Goal: Task Accomplishment & Management: Manage account settings

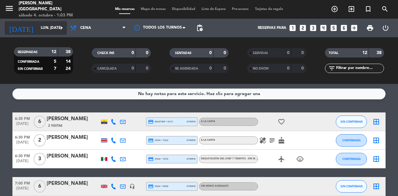
click at [60, 25] on icon "arrow_drop_down" at bounding box center [61, 27] width 7 height 7
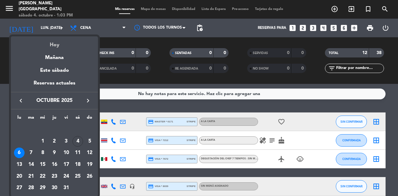
click at [55, 45] on div "Hoy" at bounding box center [54, 42] width 87 height 13
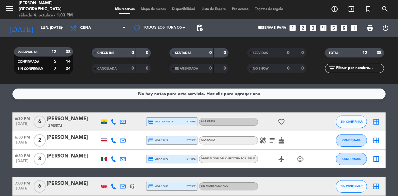
type input "sáb. [DATE]"
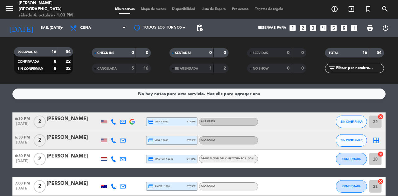
click at [376, 138] on icon "border_all" at bounding box center [375, 140] width 7 height 7
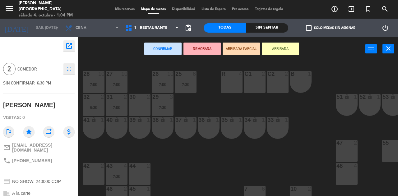
click at [91, 165] on div at bounding box center [94, 166] width 10 height 6
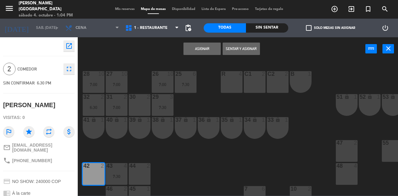
click at [197, 44] on button "Asignar" at bounding box center [201, 49] width 37 height 12
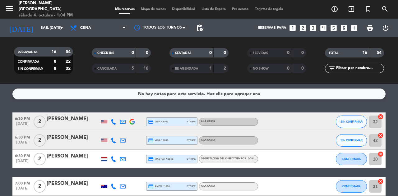
click at [197, 44] on div "SENTADAS 0 0 RE AGENDADA 1 2" at bounding box center [199, 61] width 78 height 34
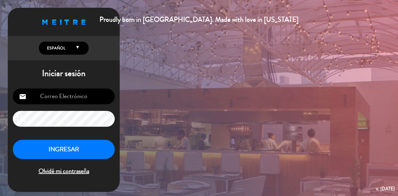
type input "[EMAIL_ADDRESS][DOMAIN_NAME]"
click at [83, 149] on button "INGRESAR" at bounding box center [64, 150] width 102 height 20
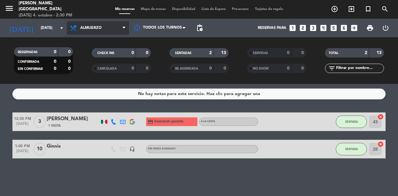
click at [122, 27] on icon at bounding box center [123, 27] width 3 height 5
click at [85, 70] on div "menu [PERSON_NAME] [GEOGRAPHIC_DATA] [DATE] 4. octubre - 2:30 PM Mis reservas M…" at bounding box center [199, 42] width 398 height 84
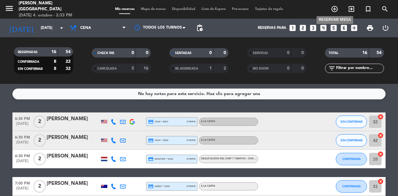
click at [334, 5] on span "add_circle_outline" at bounding box center [334, 9] width 17 height 11
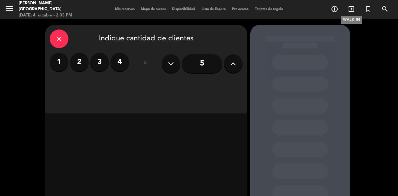
click at [351, 9] on icon "exit_to_app" at bounding box center [350, 8] width 7 height 7
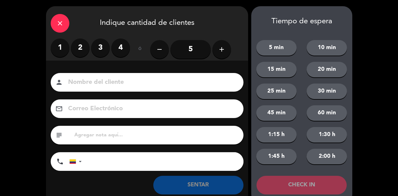
click at [105, 51] on label "3" at bounding box center [100, 48] width 19 height 19
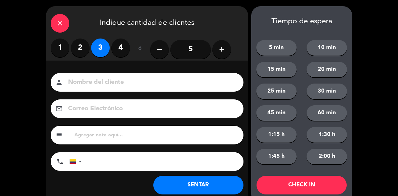
click at [93, 84] on input at bounding box center [151, 82] width 168 height 11
type input "3 loc sr"
click at [224, 190] on button "SENTAR" at bounding box center [198, 185] width 90 height 19
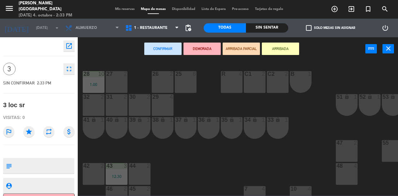
click at [179, 79] on div "25 6" at bounding box center [186, 82] width 22 height 22
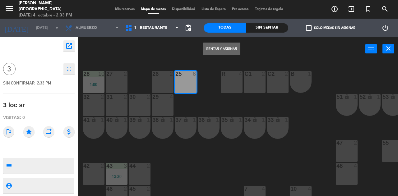
click at [227, 46] on button "Sentar y Asignar" at bounding box center [221, 49] width 37 height 12
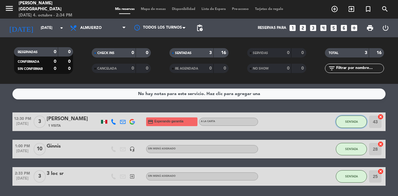
click at [350, 118] on button "SENTADA" at bounding box center [351, 122] width 31 height 12
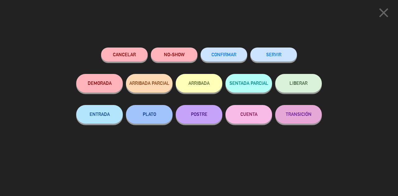
click at [276, 51] on button "SERVIR" at bounding box center [273, 55] width 47 height 14
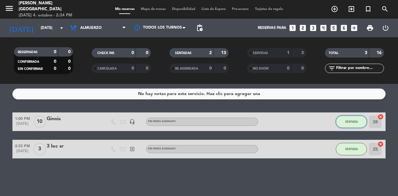
click at [347, 122] on span "SENTADA" at bounding box center [351, 121] width 13 height 3
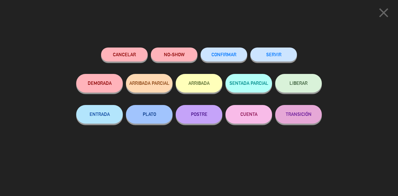
click at [272, 52] on button "SERVIR" at bounding box center [273, 55] width 47 height 14
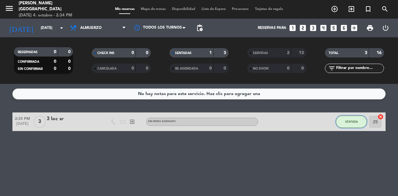
click at [349, 121] on span "SENTADA" at bounding box center [351, 121] width 13 height 3
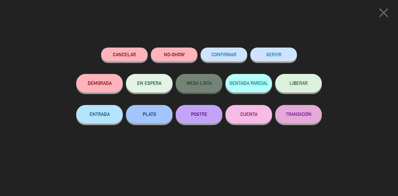
click at [272, 55] on button "SERVIR" at bounding box center [273, 55] width 47 height 14
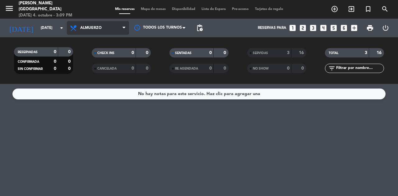
click at [95, 34] on span "Almuerzo" at bounding box center [98, 28] width 62 height 14
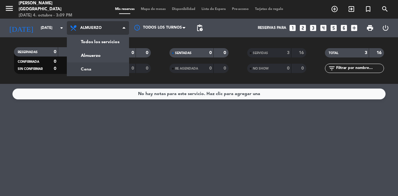
click at [82, 70] on div "menu [PERSON_NAME] [GEOGRAPHIC_DATA] [DATE] 4. octubre - 3:09 PM Mis reservas M…" at bounding box center [199, 42] width 398 height 84
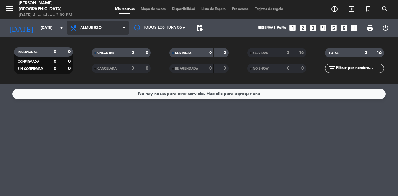
click at [99, 31] on span "Almuerzo" at bounding box center [98, 28] width 62 height 14
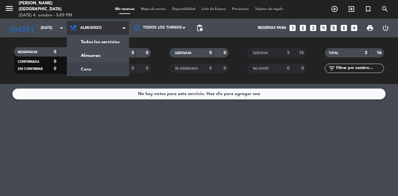
click at [94, 66] on div "menu [PERSON_NAME] [GEOGRAPHIC_DATA] [DATE] 4. octubre - 3:09 PM Mis reservas M…" at bounding box center [199, 42] width 398 height 84
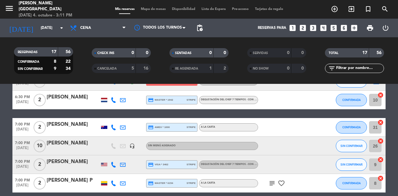
scroll to position [78, 0]
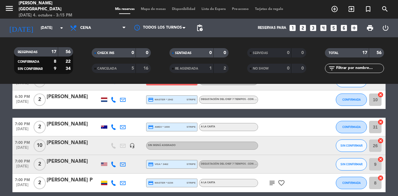
click at [54, 20] on div "[DATE] [DATE] arrow_drop_down" at bounding box center [36, 28] width 62 height 19
click at [47, 34] on div "[DATE] [DATE] arrow_drop_down" at bounding box center [36, 28] width 62 height 14
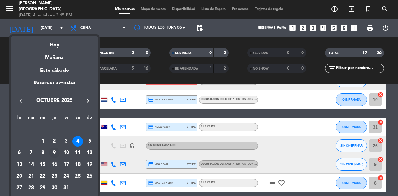
click at [53, 152] on div "9" at bounding box center [54, 153] width 11 height 11
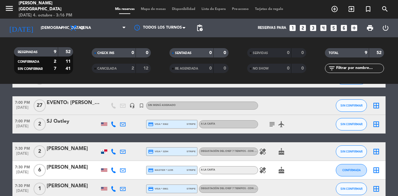
scroll to position [0, 0]
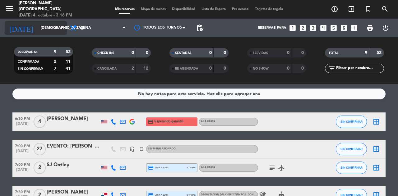
click at [53, 27] on input "[DEMOGRAPHIC_DATA][DATE]" at bounding box center [62, 28] width 49 height 11
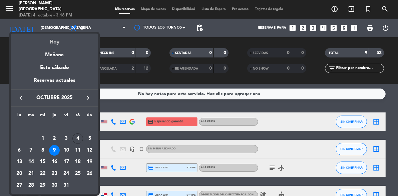
click at [58, 39] on div "Hoy" at bounding box center [54, 40] width 87 height 13
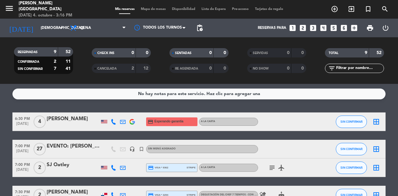
type input "[DATE]"
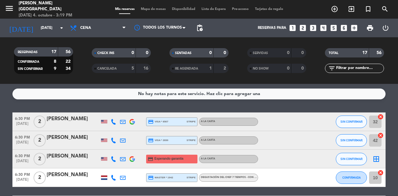
click at [111, 119] on icon at bounding box center [114, 122] width 6 height 6
click at [107, 112] on span "Copiar" at bounding box center [107, 111] width 13 height 7
click at [114, 139] on icon at bounding box center [114, 141] width 6 height 6
click at [111, 130] on span "Copiar" at bounding box center [109, 130] width 13 height 7
click at [111, 158] on icon at bounding box center [114, 159] width 6 height 6
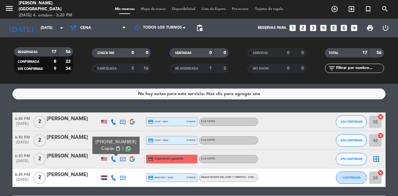
click at [108, 148] on span "Copiar" at bounding box center [107, 148] width 13 height 7
click at [112, 177] on icon at bounding box center [114, 178] width 6 height 6
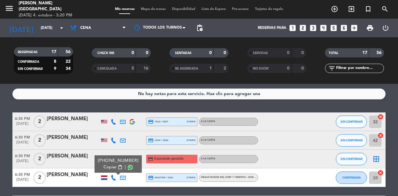
click at [108, 169] on span "Copiar" at bounding box center [109, 167] width 13 height 7
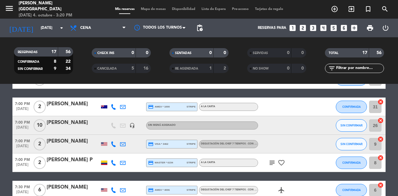
scroll to position [99, 0]
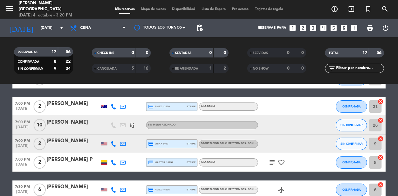
click at [114, 106] on icon at bounding box center [114, 107] width 6 height 6
click at [108, 94] on span "Copiar" at bounding box center [108, 96] width 13 height 7
click at [116, 141] on icon at bounding box center [114, 144] width 6 height 6
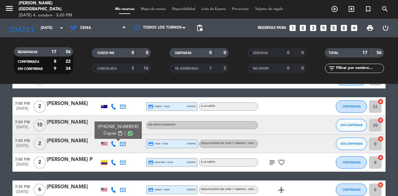
click at [118, 132] on span "content_paste" at bounding box center [120, 133] width 5 height 5
click at [112, 135] on span "Copiar" at bounding box center [109, 133] width 13 height 7
click at [112, 161] on icon at bounding box center [114, 163] width 6 height 6
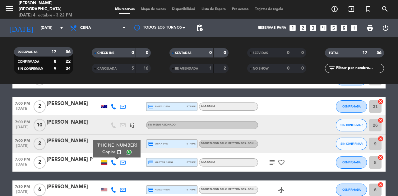
click at [117, 150] on span "content_paste" at bounding box center [119, 152] width 5 height 5
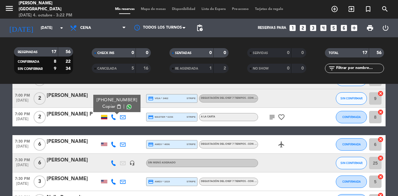
click at [111, 143] on icon at bounding box center [114, 145] width 6 height 6
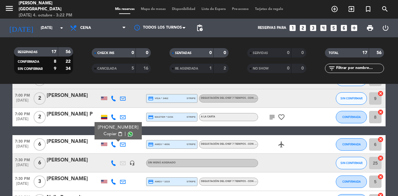
click at [108, 133] on span "Copiar" at bounding box center [109, 134] width 13 height 7
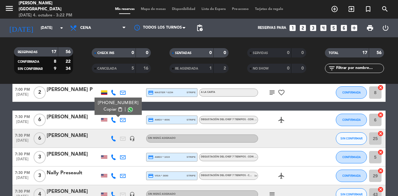
click at [115, 156] on icon at bounding box center [114, 157] width 6 height 6
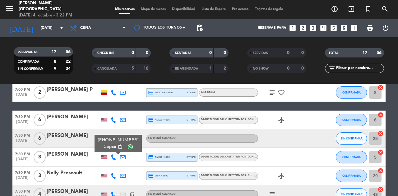
click at [109, 144] on span "Copiar" at bounding box center [109, 147] width 13 height 7
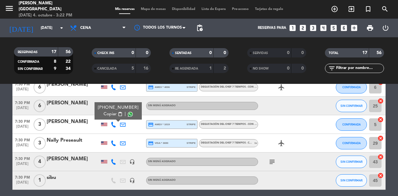
click at [114, 144] on icon at bounding box center [114, 143] width 6 height 6
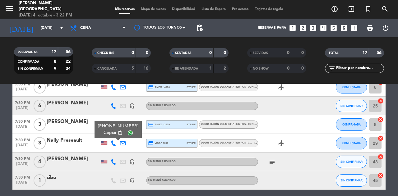
click at [110, 130] on span "Copiar" at bounding box center [109, 133] width 13 height 7
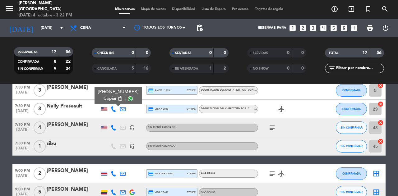
click at [112, 125] on icon at bounding box center [114, 128] width 6 height 6
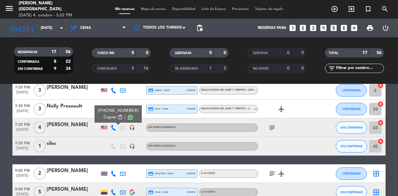
click at [111, 115] on span "Copiar" at bounding box center [109, 117] width 13 height 7
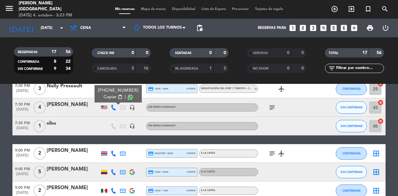
scroll to position [256, 0]
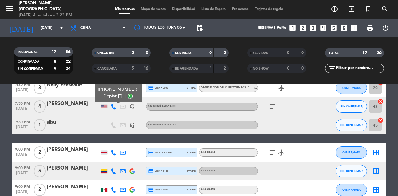
click at [113, 151] on icon at bounding box center [114, 153] width 6 height 6
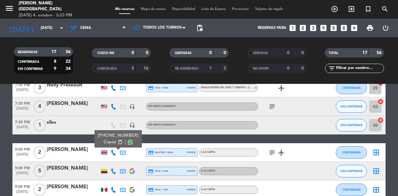
click at [111, 143] on span "Copiar" at bounding box center [109, 142] width 13 height 7
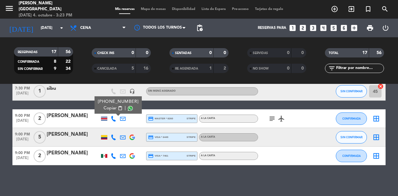
click at [115, 138] on icon at bounding box center [114, 138] width 6 height 6
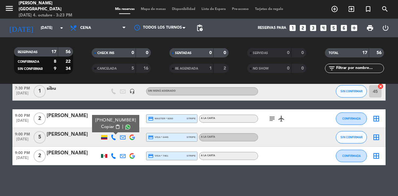
click at [115, 128] on span "content_paste" at bounding box center [117, 127] width 5 height 5
click at [111, 154] on icon at bounding box center [114, 156] width 6 height 6
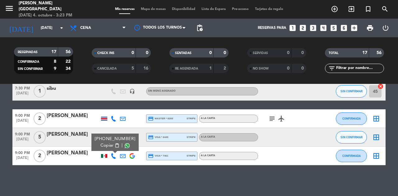
click at [106, 146] on span "Copiar" at bounding box center [106, 145] width 13 height 7
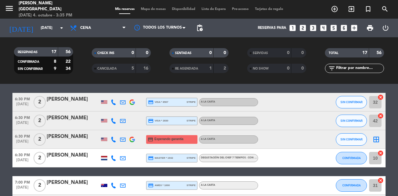
scroll to position [0, 0]
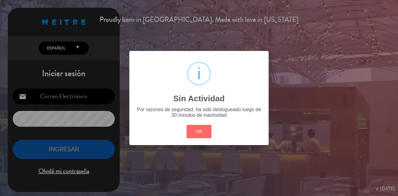
type input "[EMAIL_ADDRESS][DOMAIN_NAME]"
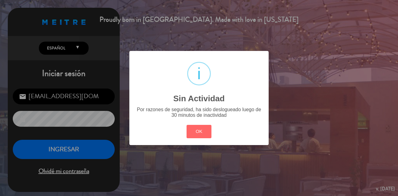
click at [77, 70] on div "? ! i Sin Actividad × Por razones de seguridad, ha sido deslogueado luego de 30…" at bounding box center [199, 98] width 398 height 196
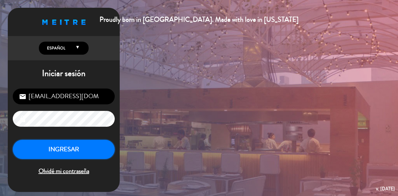
click at [84, 149] on button "INGRESAR" at bounding box center [64, 150] width 102 height 20
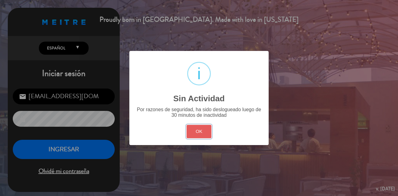
click at [204, 136] on button "OK" at bounding box center [198, 131] width 25 height 13
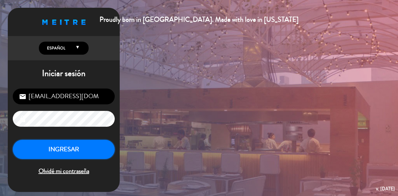
click at [68, 146] on button "INGRESAR" at bounding box center [64, 150] width 102 height 20
